Goal: Task Accomplishment & Management: Manage account settings

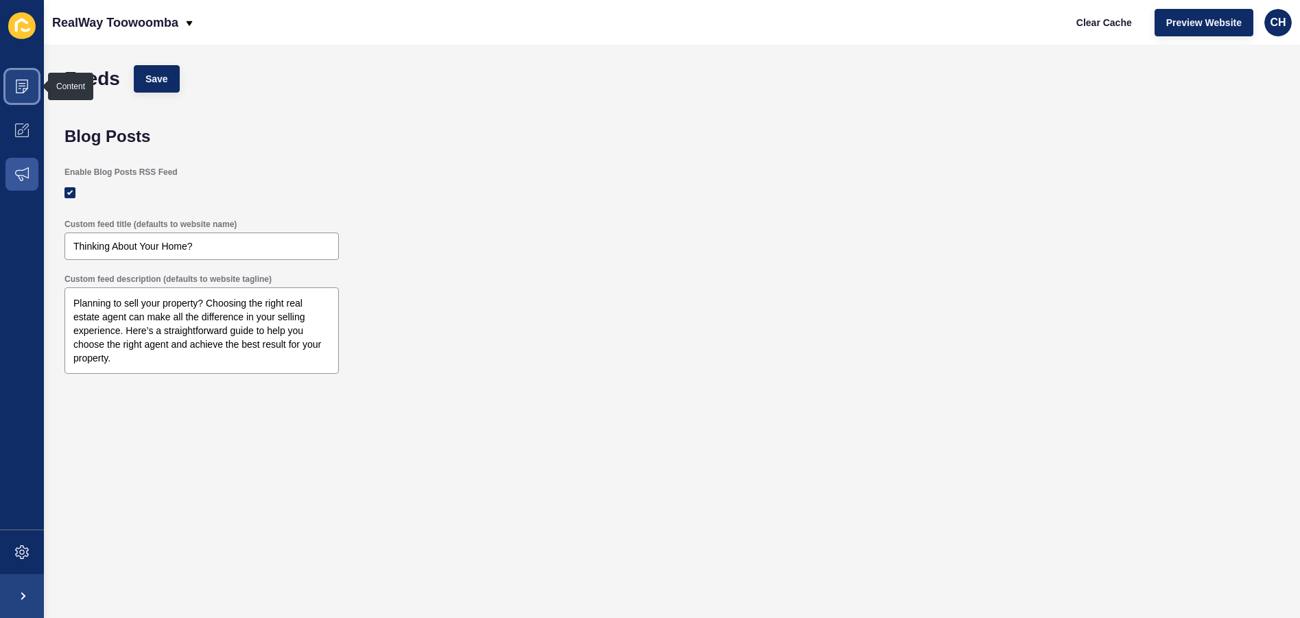
click at [23, 75] on span at bounding box center [22, 86] width 44 height 44
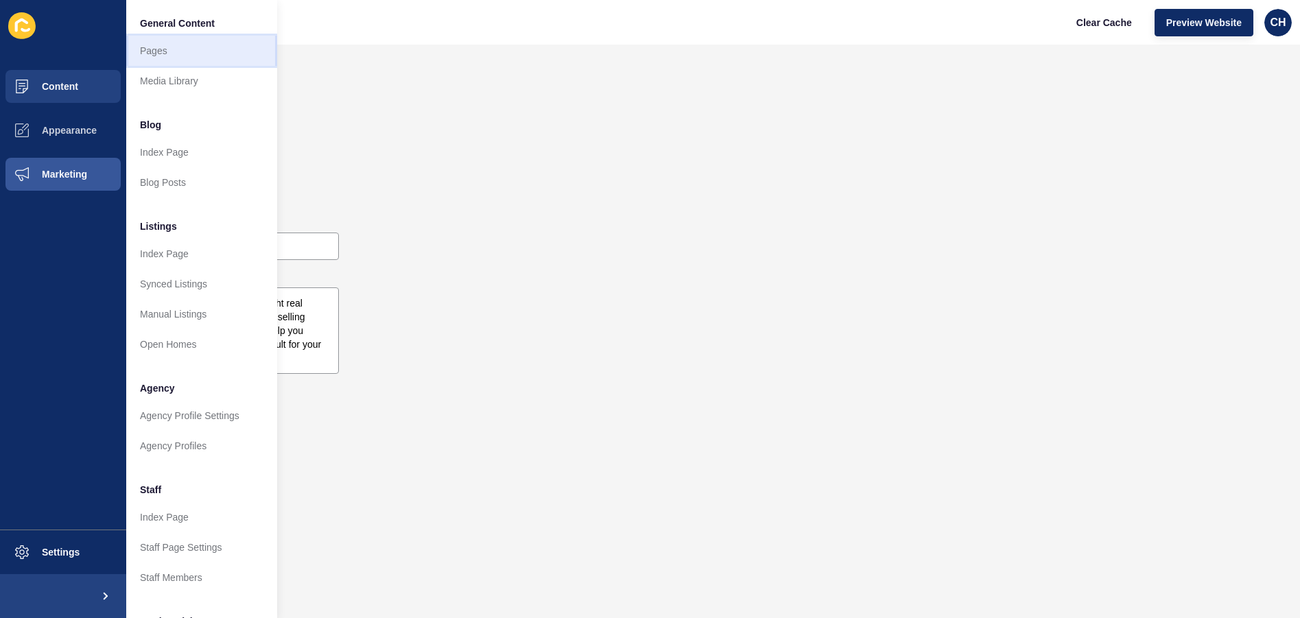
click at [155, 57] on link "Pages" at bounding box center [201, 51] width 151 height 30
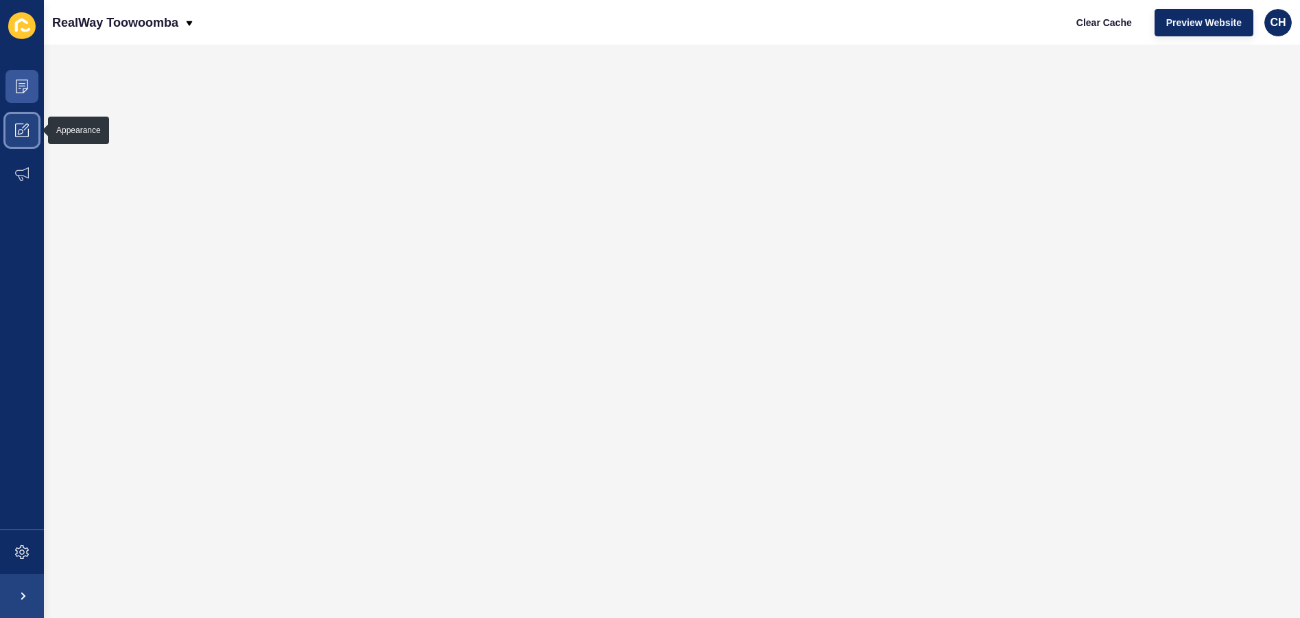
click at [19, 122] on span at bounding box center [22, 130] width 44 height 44
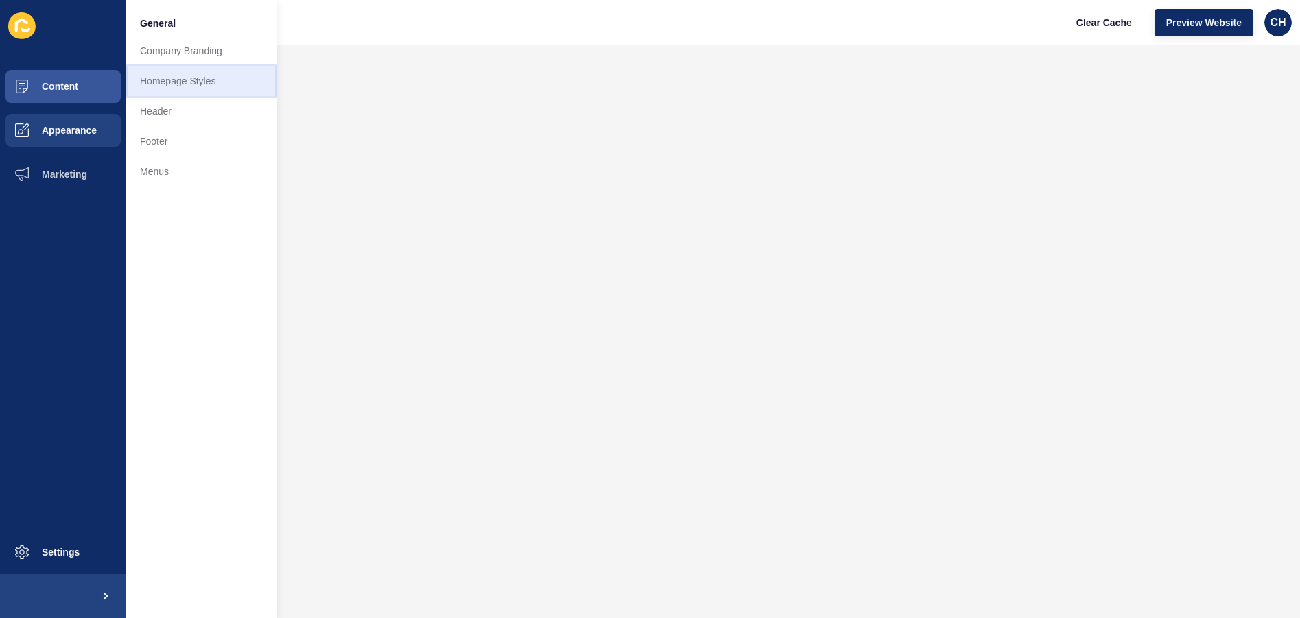
click at [174, 86] on link "Homepage Styles" at bounding box center [201, 81] width 151 height 30
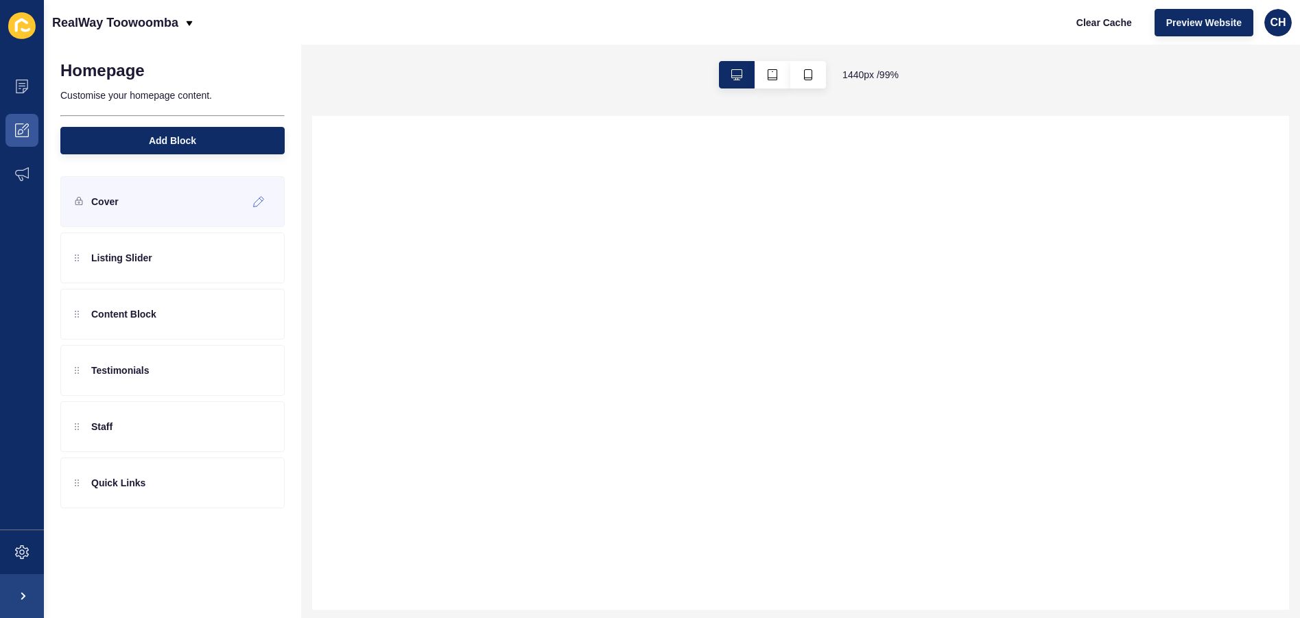
click at [109, 189] on div "Cover" at bounding box center [172, 201] width 224 height 51
click at [261, 199] on icon at bounding box center [259, 201] width 12 height 11
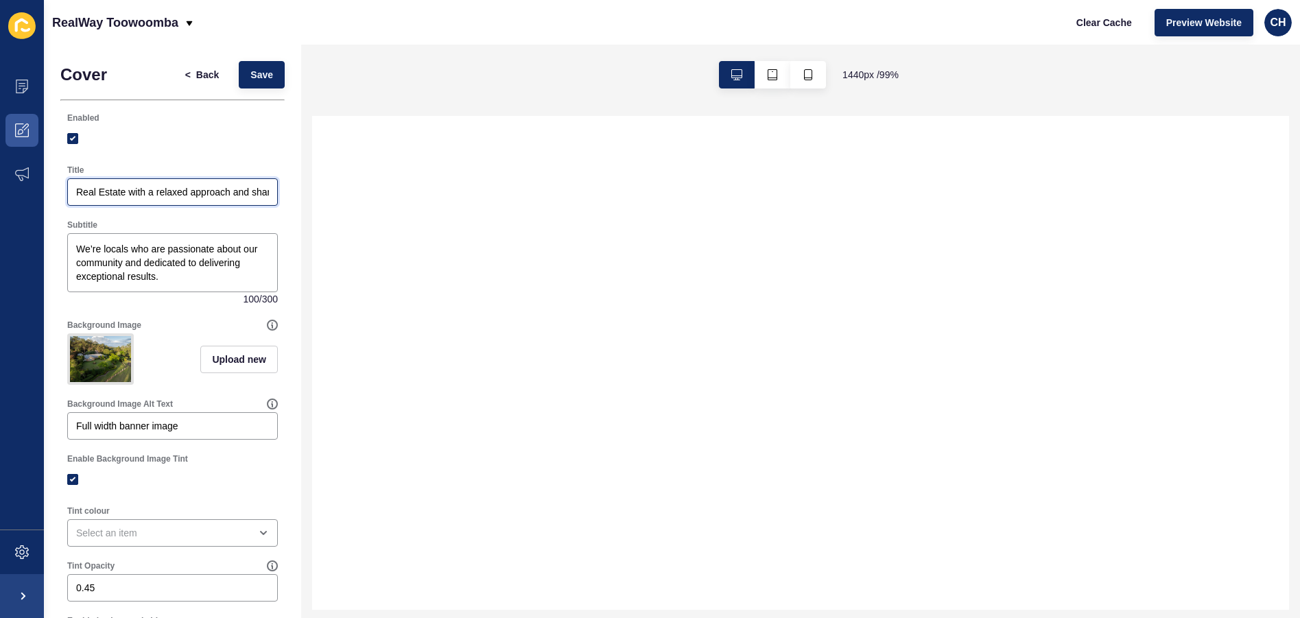
scroll to position [0, 66]
drag, startPoint x: 209, startPoint y: 191, endPoint x: 484, endPoint y: 171, distance: 275.2
click at [484, 171] on div "Cover < Back Save Enabled Title Real Estate with a relaxed approach and sharp r…" at bounding box center [672, 331] width 1256 height 573
select select
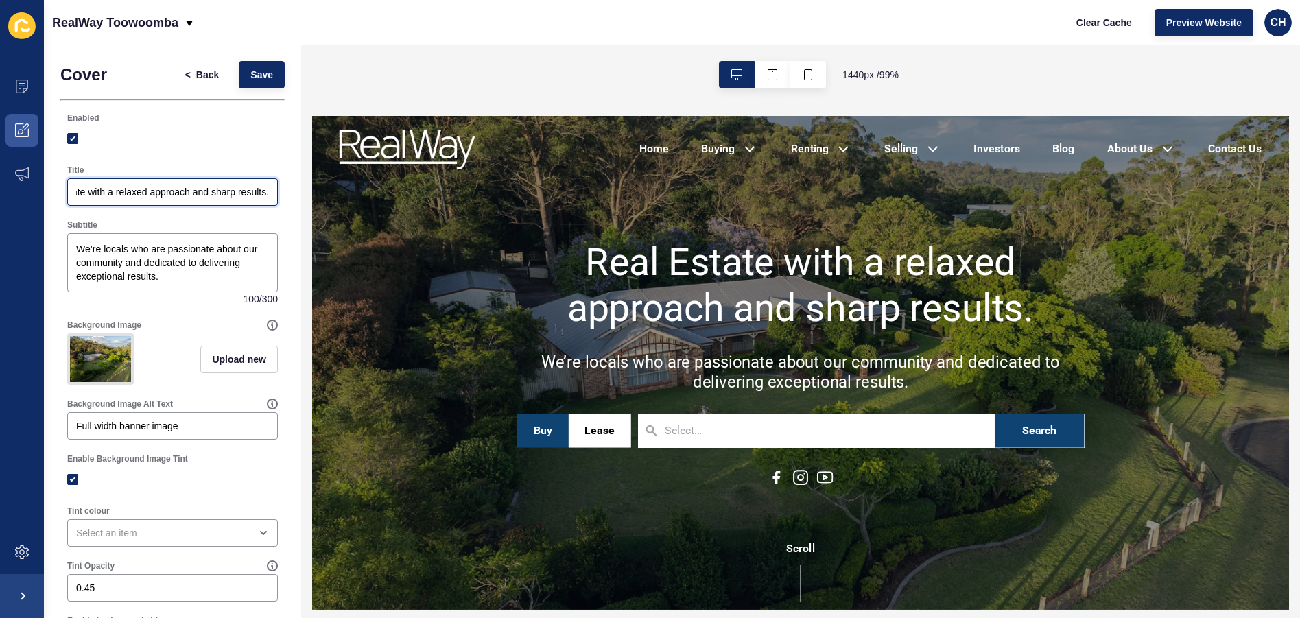
scroll to position [0, 0]
click at [93, 194] on input "Real Estate with a relaxed approach and sharp results." at bounding box center [172, 192] width 193 height 14
drag, startPoint x: 146, startPoint y: 192, endPoint x: -52, endPoint y: 211, distance: 199.2
click at [0, 211] on html "Content Appearance Marketing Settings RealWay Toowoomba Clear Cache Preview Web…" at bounding box center [650, 309] width 1300 height 618
click at [129, 193] on input "Real Estate with a relaxed approach and sharp results." at bounding box center [172, 192] width 193 height 14
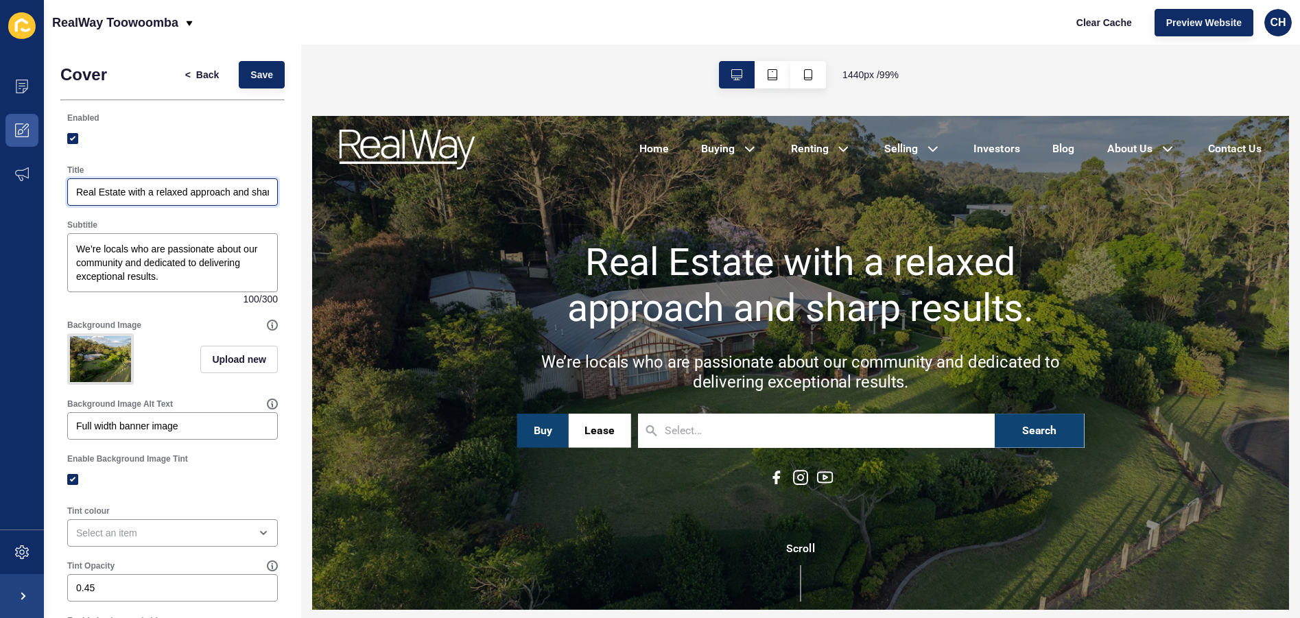
drag, startPoint x: 565, startPoint y: 307, endPoint x: 318, endPoint y: 196, distance: 271.1
drag, startPoint x: 484, startPoint y: 303, endPoint x: 376, endPoint y: 188, distance: 158.2
click at [111, 194] on input "Real Estate with a relaxed approach and sharp results." at bounding box center [172, 192] width 193 height 14
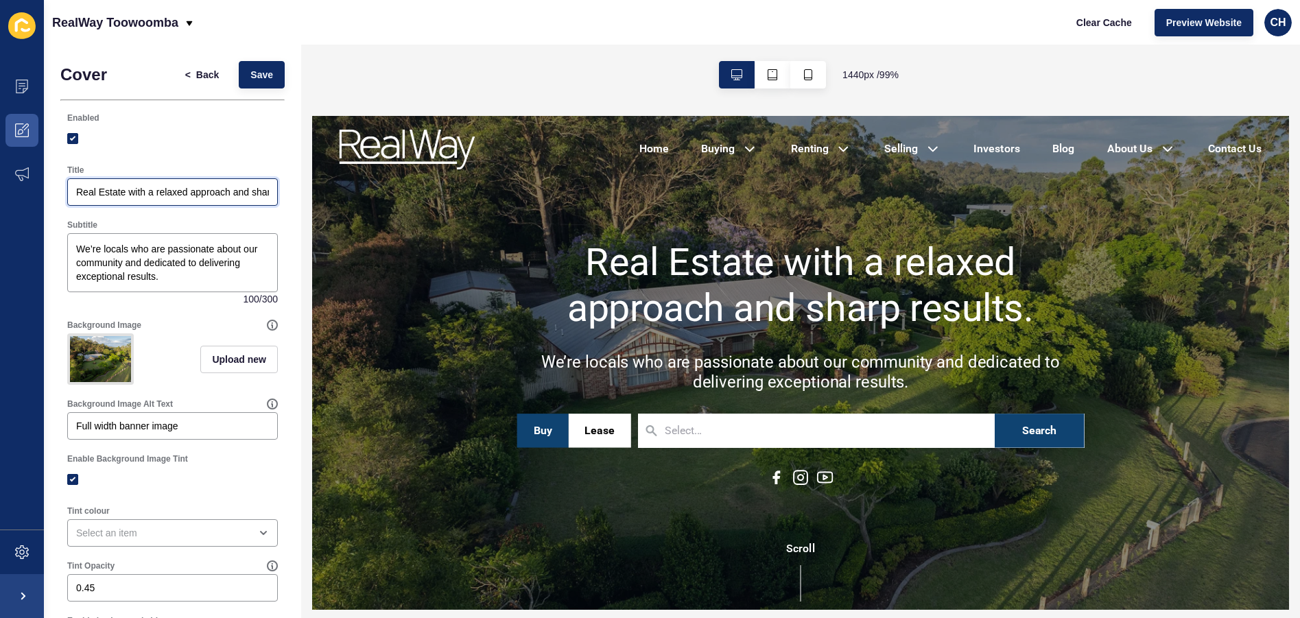
drag, startPoint x: 111, startPoint y: 190, endPoint x: -91, endPoint y: 211, distance: 203.4
click at [0, 211] on html "Content Appearance Marketing Settings RealWay Toowoomba Clear Cache Preview Web…" at bounding box center [650, 309] width 1300 height 618
click at [131, 193] on input "Real Estate with a relaxed approach and sharp results." at bounding box center [172, 192] width 193 height 14
drag, startPoint x: 161, startPoint y: 189, endPoint x: -14, endPoint y: 198, distance: 174.5
click at [0, 198] on html "Content Appearance Marketing Settings RealWay Toowoomba Clear Cache Preview Web…" at bounding box center [650, 309] width 1300 height 618
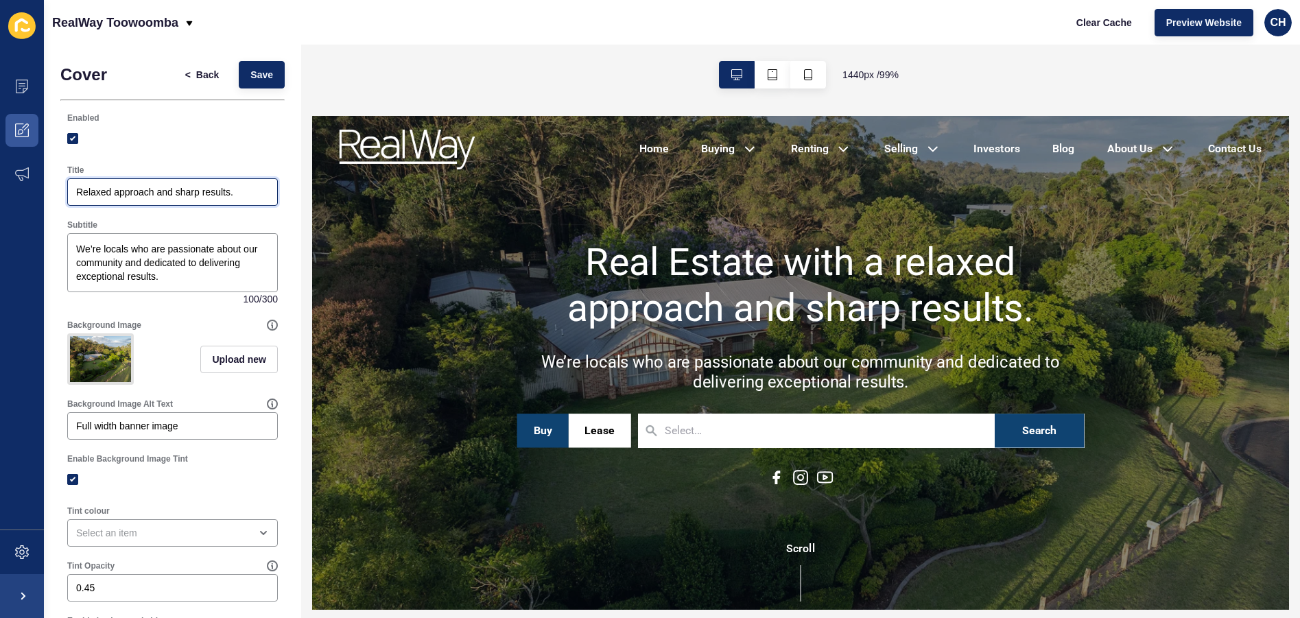
click at [164, 187] on input "Relaxed approach and sharp results." at bounding box center [172, 192] width 193 height 14
type input "Relaxed approach with sharp results."
click at [114, 248] on textarea "We’re locals who are passionate about our community and dedicated to delivering…" at bounding box center [172, 262] width 206 height 55
drag, startPoint x: 154, startPoint y: 249, endPoint x: 106, endPoint y: 248, distance: 47.4
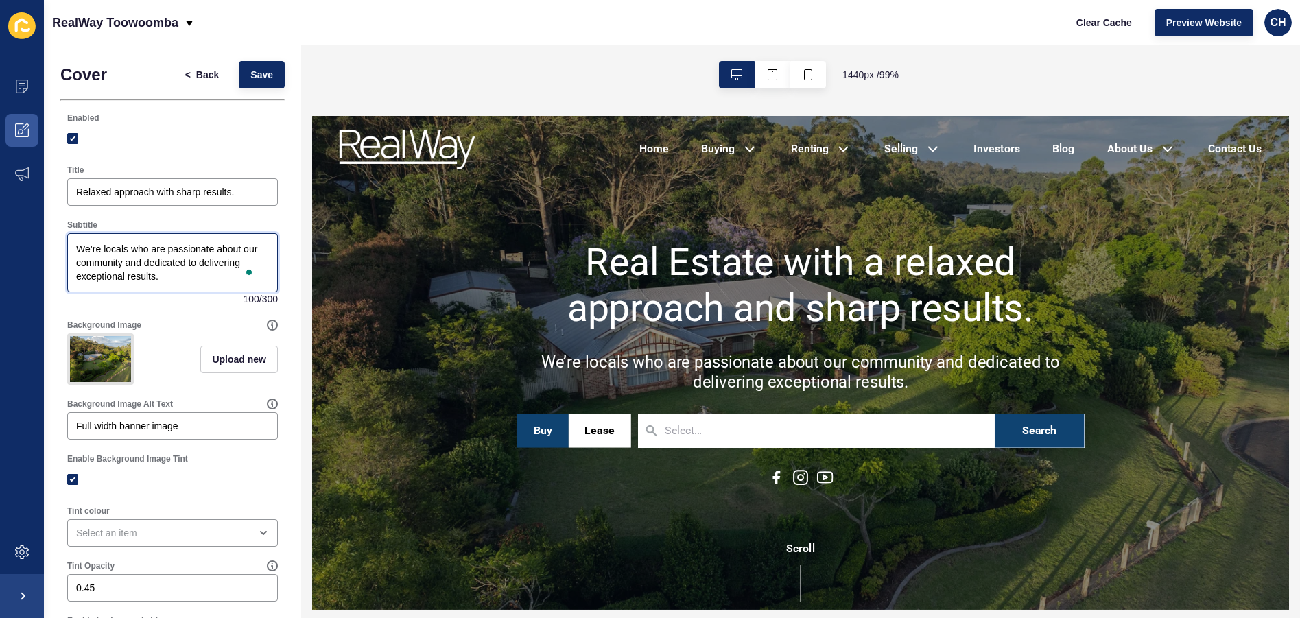
click at [106, 248] on textarea "We’re locals who are passionate about our community and dedicated to delivering…" at bounding box center [172, 262] width 206 height 55
click at [109, 278] on textarea "We’re passionate about our community and dedicated to delivering exceptional re…" at bounding box center [172, 262] width 206 height 55
type textarea "We’re passionate about our community and dedicated to delivering exceptional re…"
click at [156, 193] on input "Relaxed approach with sharp results." at bounding box center [172, 192] width 193 height 14
paste input "Buying, selling or leasing in [GEOGRAPHIC_DATA]?"
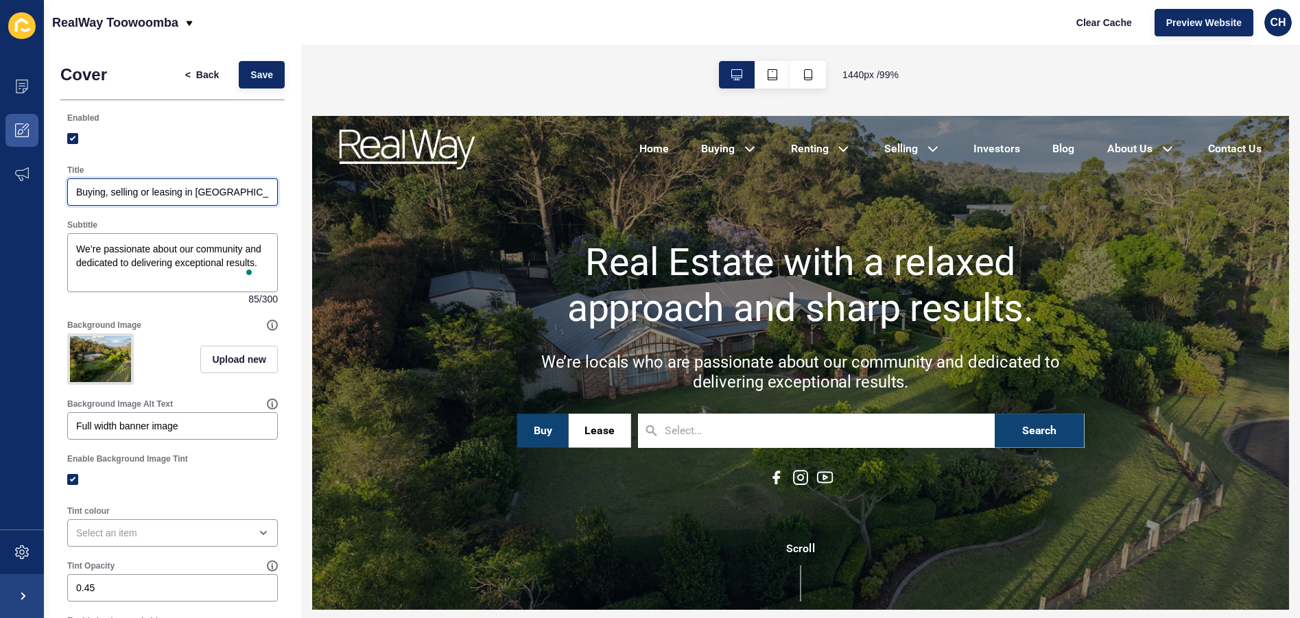
scroll to position [0, 5]
type input "Buying, selling or leasing in [GEOGRAPHIC_DATA]?"
click at [99, 270] on textarea "We’re passionate about our community and dedicated to delivering exceptional re…" at bounding box center [172, 262] width 206 height 55
paste textarea "locals who live and breathe Toowoomba real estate — helping you move with confi…"
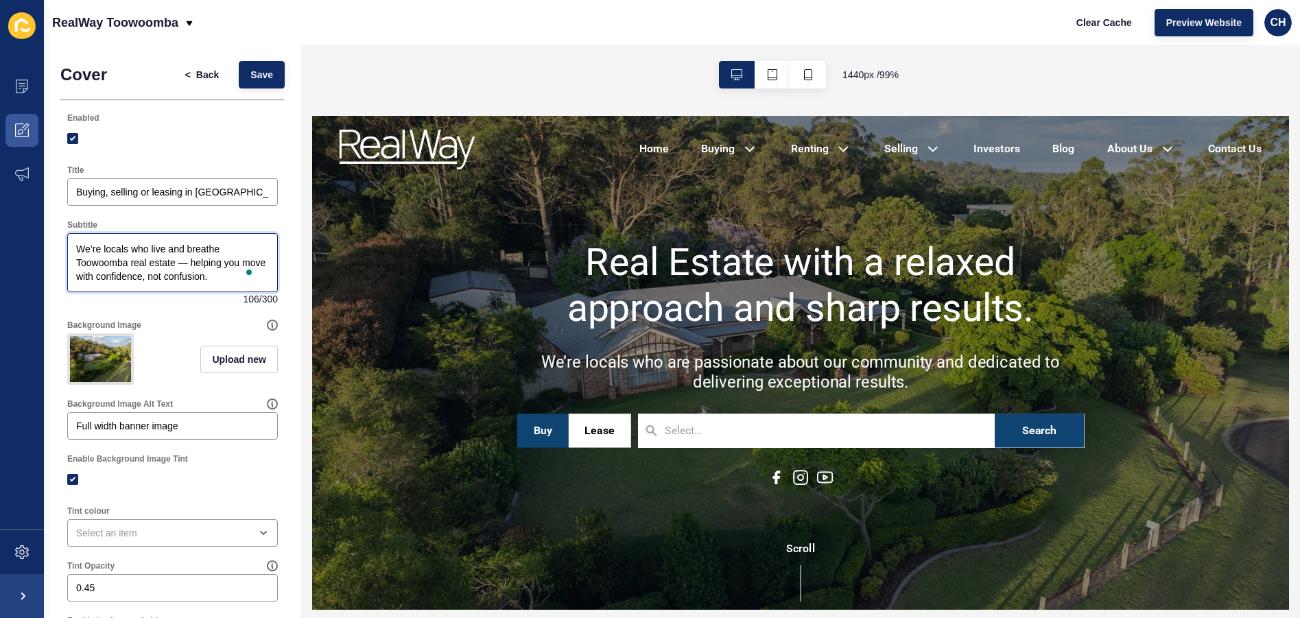
click at [191, 263] on textarea "We’re locals who live and breathe Toowoomba real estate — helping you move with…" at bounding box center [172, 262] width 206 height 55
type textarea "We’re locals who live and breathe Toowoomba real estate — helping you move with…"
click at [192, 302] on div "We’re locals who live and breathe Toowoomba real estate — helping you move with…" at bounding box center [172, 269] width 211 height 73
click at [272, 324] on icon at bounding box center [272, 325] width 1 height 5
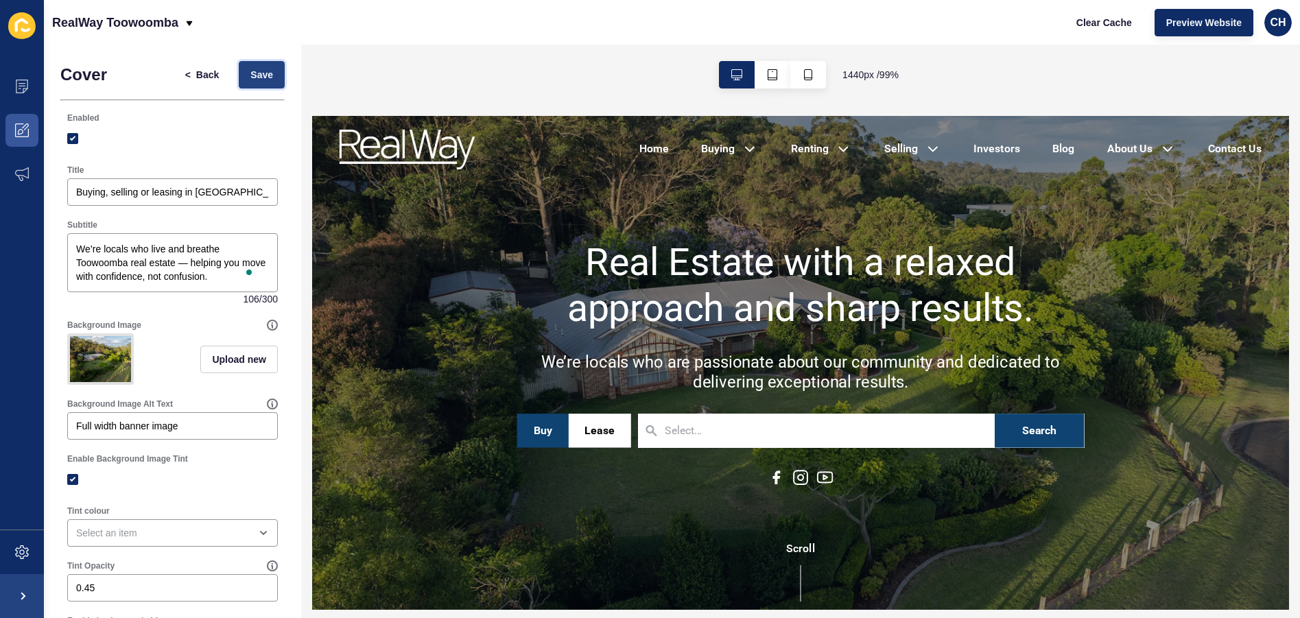
click at [250, 70] on span "Save" at bounding box center [261, 75] width 23 height 14
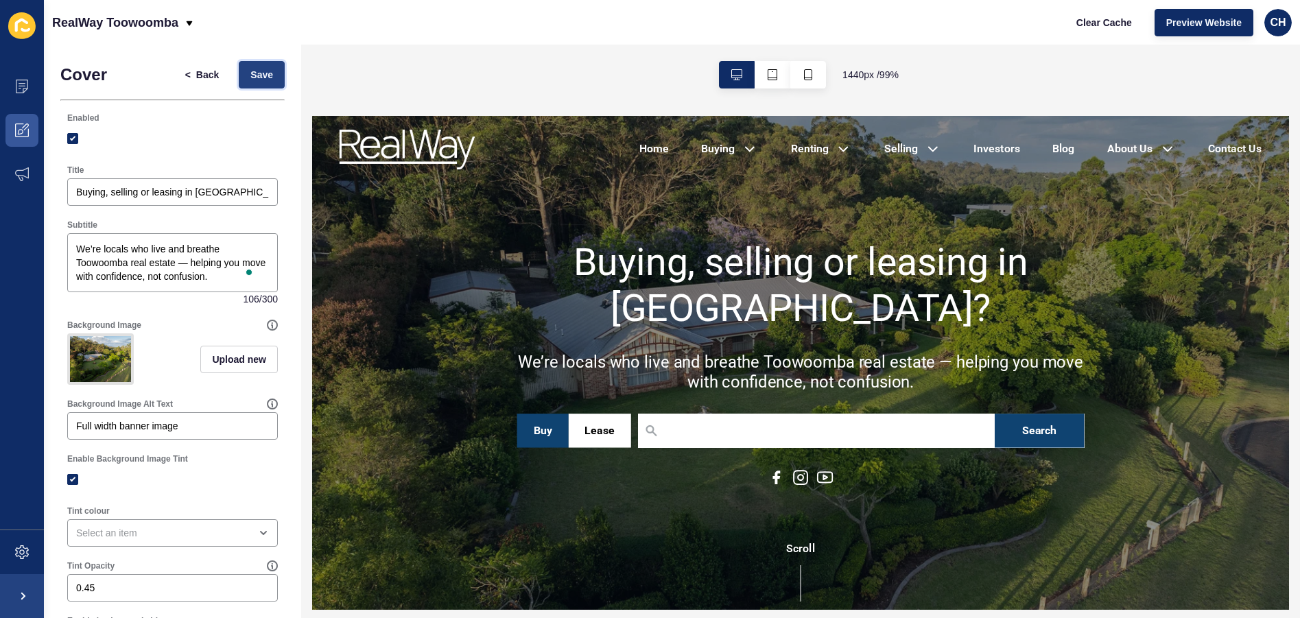
click at [250, 73] on span "Save" at bounding box center [261, 75] width 23 height 14
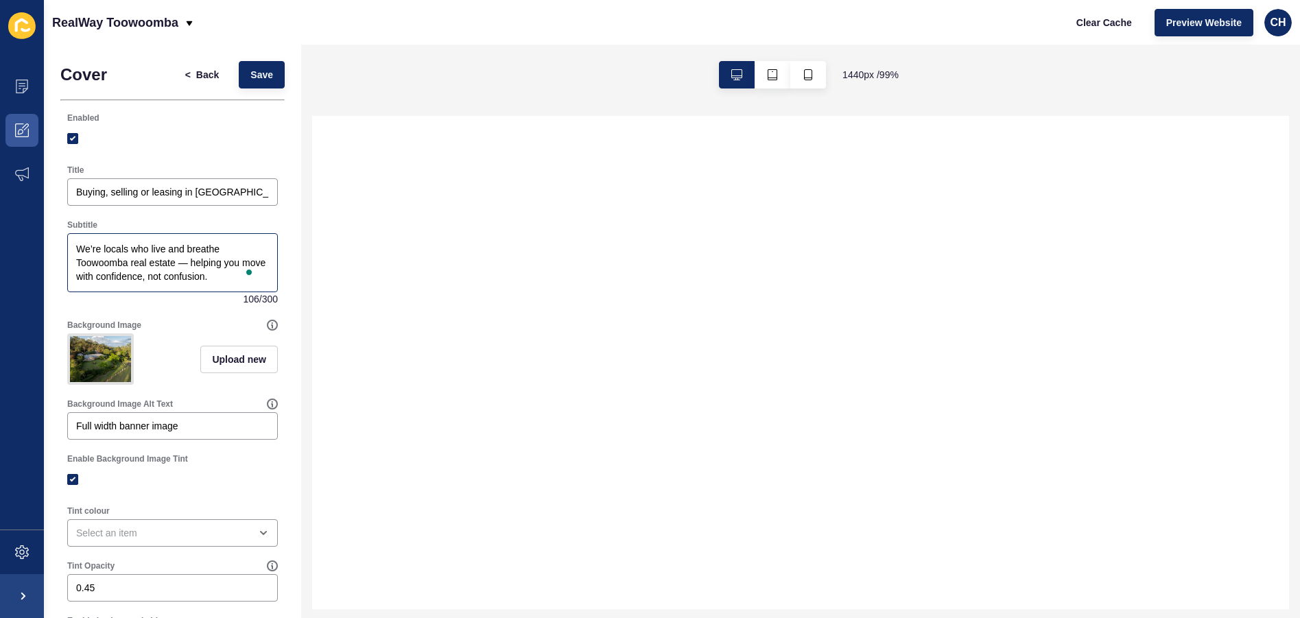
select select
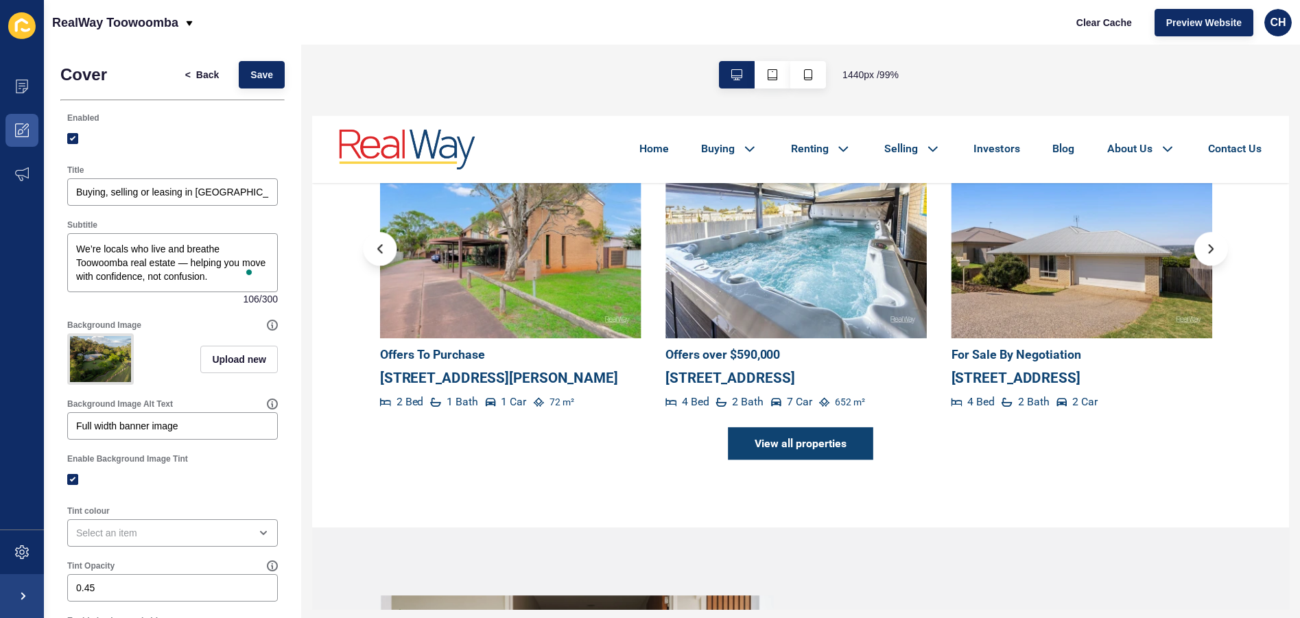
scroll to position [617, 0]
